Goal: Task Accomplishment & Management: Use online tool/utility

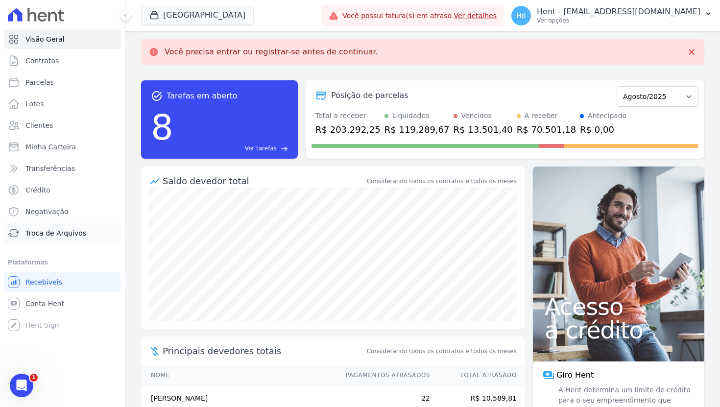
click at [65, 239] on link "Troca de Arquivos" at bounding box center [62, 233] width 117 height 20
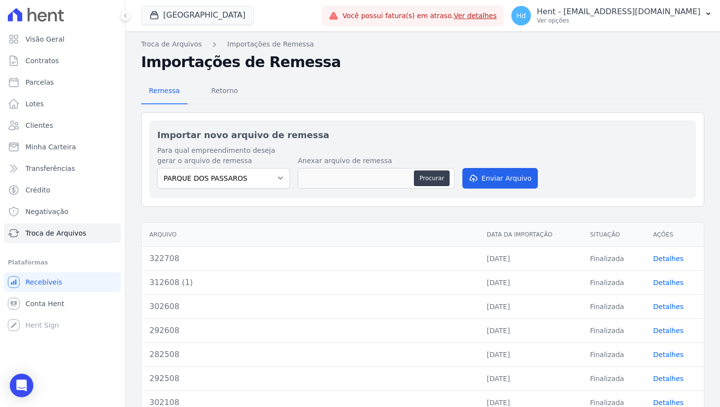
click at [396, 131] on h2 "Importar novo arquivo de remessa" at bounding box center [422, 134] width 531 height 13
click at [213, 23] on button "[GEOGRAPHIC_DATA]" at bounding box center [197, 15] width 113 height 19
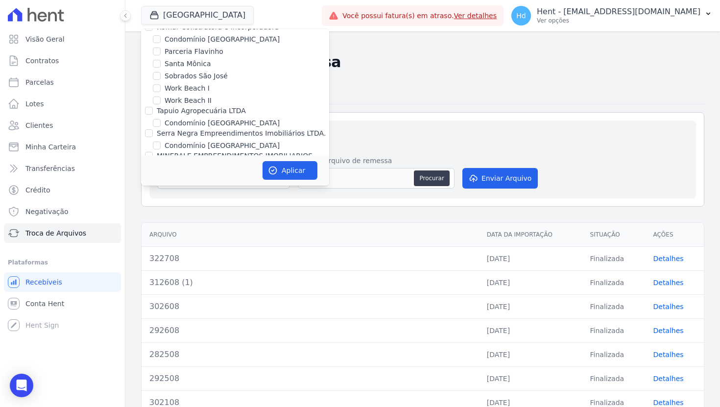
scroll to position [7455, 0]
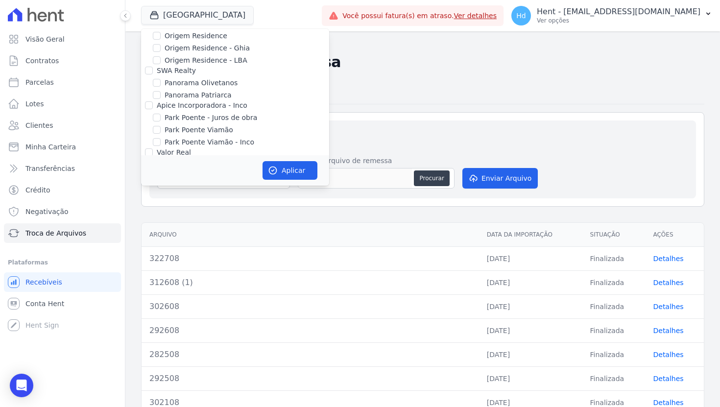
click at [213, 229] on label "[GEOGRAPHIC_DATA]" at bounding box center [200, 234] width 72 height 10
click at [161, 230] on input "[GEOGRAPHIC_DATA]" at bounding box center [157, 234] width 8 height 8
checkbox input "true"
click at [213, 254] on label "TURMALINAS CONDOMINIO CLUB BY CAVAZANI" at bounding box center [244, 259] width 161 height 10
click at [161, 255] on input "TURMALINAS CONDOMINIO CLUB BY CAVAZANI" at bounding box center [157, 259] width 8 height 8
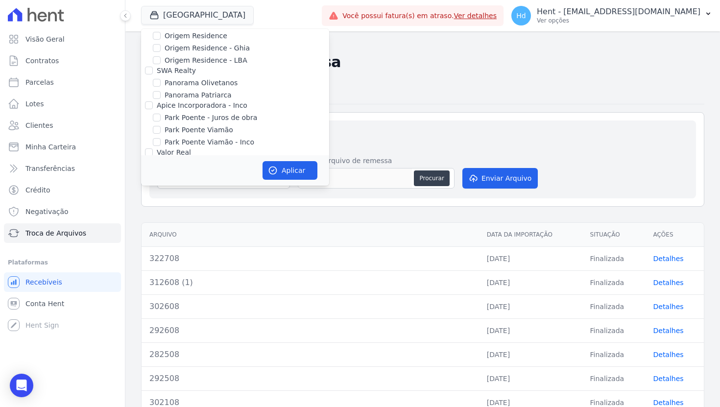
checkbox input "true"
click at [287, 169] on button "Aplicar" at bounding box center [289, 170] width 55 height 19
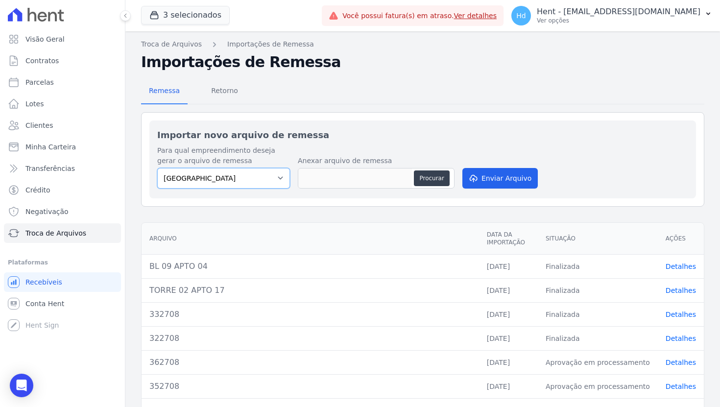
click at [281, 175] on select "PARQUE DAS FLORES PARQUE DOS PASSAROS TURMALINAS CONDOMINIO CLUB BY CAVAZANI" at bounding box center [223, 178] width 133 height 21
select select "7c6dbd88-c992-4e1b-a35d-d12916fde016"
click at [157, 168] on select "PARQUE DAS FLORES PARQUE DOS PASSAROS TURMALINAS CONDOMINIO CLUB BY CAVAZANI" at bounding box center [223, 178] width 133 height 21
click at [235, 181] on select "PARQUE DAS FLORES PARQUE DOS PASSAROS TURMALINAS CONDOMINIO CLUB BY CAVAZANI" at bounding box center [223, 178] width 133 height 21
click at [185, 15] on button "3 selecionados" at bounding box center [185, 15] width 89 height 19
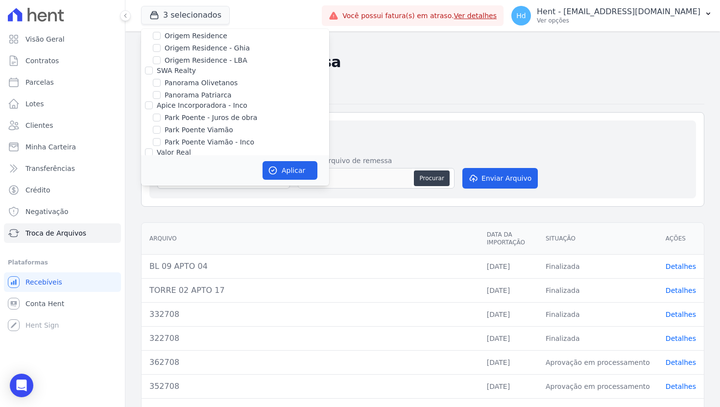
click at [169, 241] on label "PARQUE DOS PASSAROS" at bounding box center [206, 246] width 84 height 10
click at [161, 242] on input "PARQUE DOS PASSAROS" at bounding box center [157, 246] width 8 height 8
checkbox input "false"
click at [283, 173] on button "Aplicar" at bounding box center [289, 170] width 55 height 19
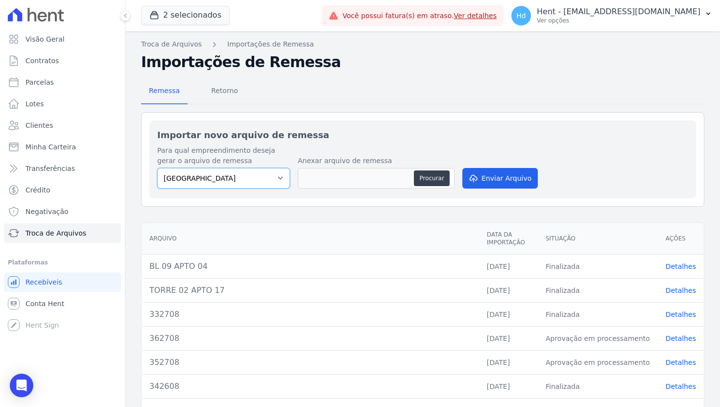
click at [242, 178] on select "PARQUE DAS FLORES TURMALINAS CONDOMINIO CLUB BY CAVAZANI" at bounding box center [223, 178] width 133 height 21
click at [180, 18] on button "2 selecionados" at bounding box center [185, 15] width 89 height 19
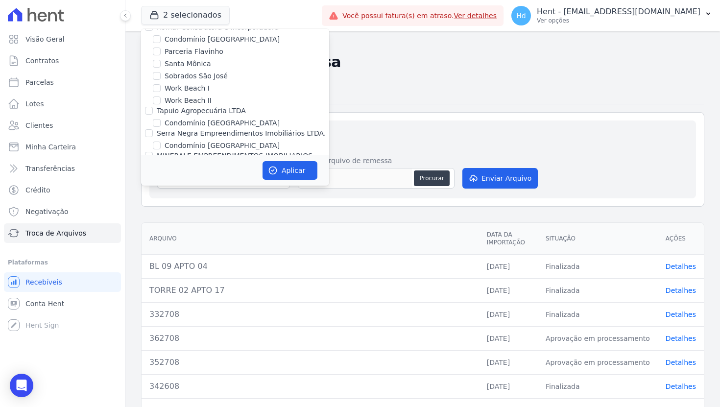
scroll to position [7443, 0]
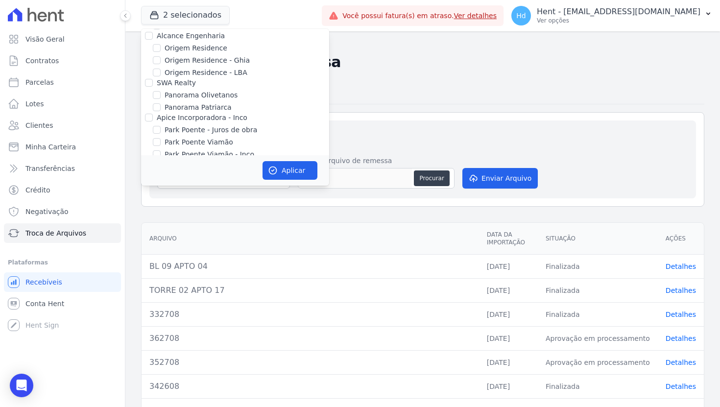
click at [184, 241] on label "[GEOGRAPHIC_DATA]" at bounding box center [200, 246] width 72 height 10
click at [161, 242] on input "[GEOGRAPHIC_DATA]" at bounding box center [157, 246] width 8 height 8
checkbox input "false"
click at [282, 177] on button "Aplicar" at bounding box center [289, 170] width 55 height 19
